Goal: Task Accomplishment & Management: Use online tool/utility

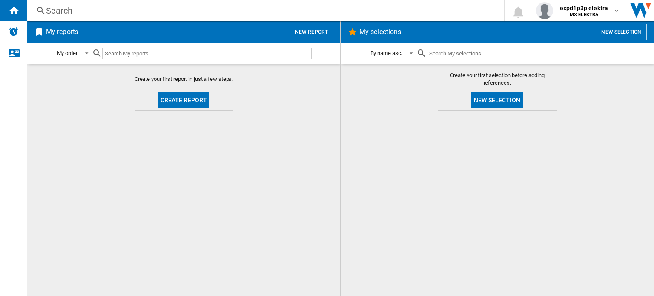
click at [315, 35] on button "New report" at bounding box center [312, 32] width 44 height 16
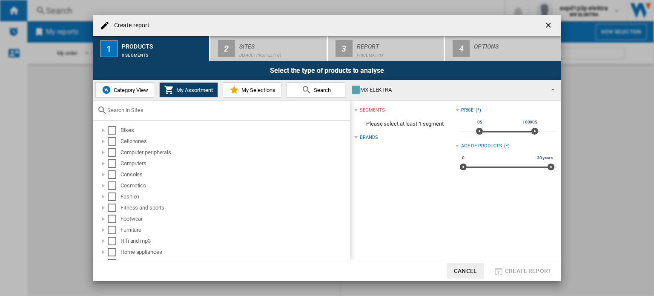
click at [550, 26] on ng-md-icon "getI18NText('BUTTONS.CLOSE_DIALOG')" at bounding box center [549, 26] width 10 height 10
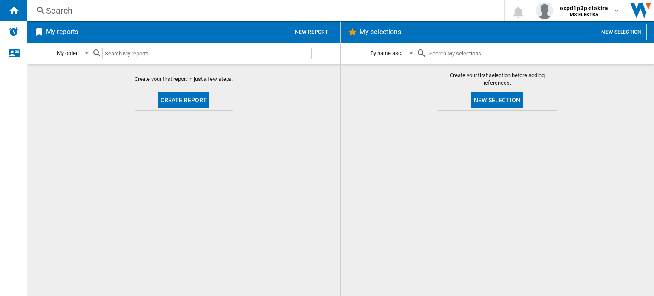
click at [317, 34] on button "New report" at bounding box center [312, 32] width 44 height 16
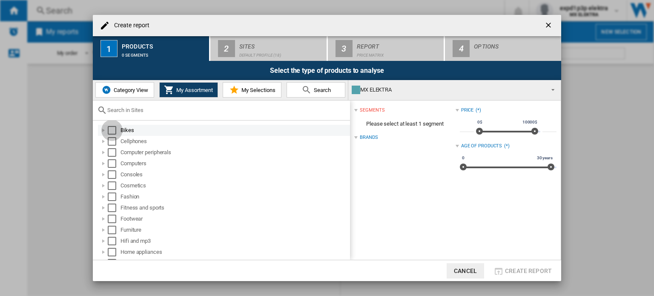
drag, startPoint x: 112, startPoint y: 130, endPoint x: 201, endPoint y: 86, distance: 99.3
click at [114, 130] on div "Select" at bounding box center [112, 130] width 9 height 9
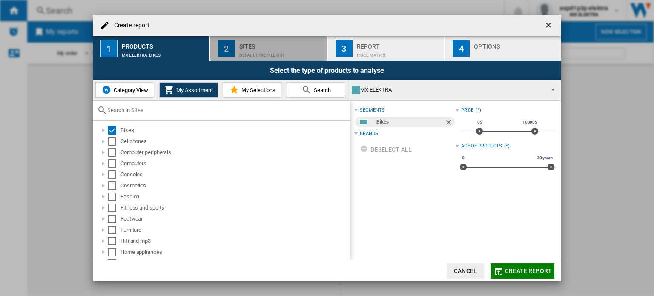
click at [307, 42] on div "Sites" at bounding box center [281, 44] width 84 height 9
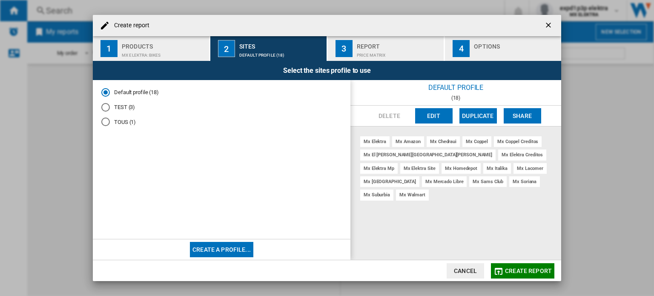
click at [446, 116] on button "Edit" at bounding box center [433, 115] width 37 height 15
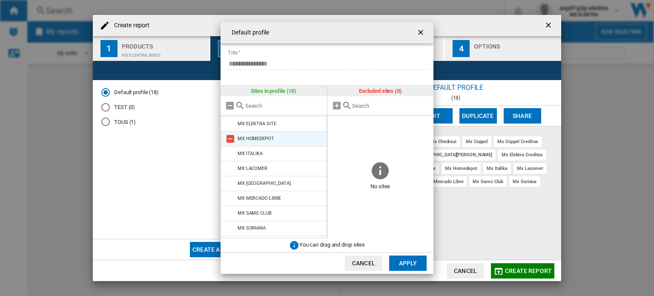
scroll to position [147, 0]
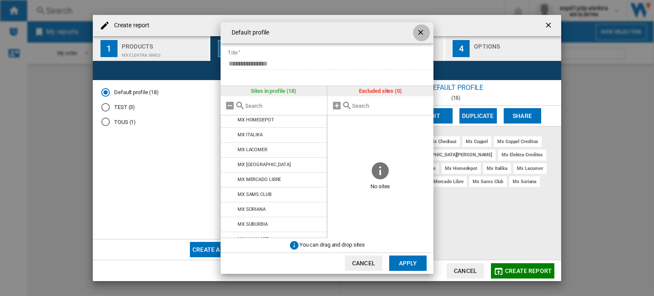
click at [421, 35] on ng-md-icon "getI18NText('BUTTONS.CLOSE_DIALOG')" at bounding box center [422, 33] width 10 height 10
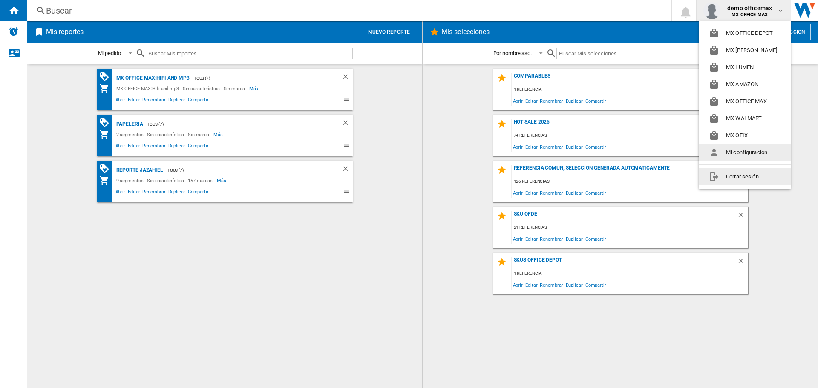
click at [740, 179] on button "Cerrar sesión" at bounding box center [745, 176] width 92 height 17
